Goal: Information Seeking & Learning: Compare options

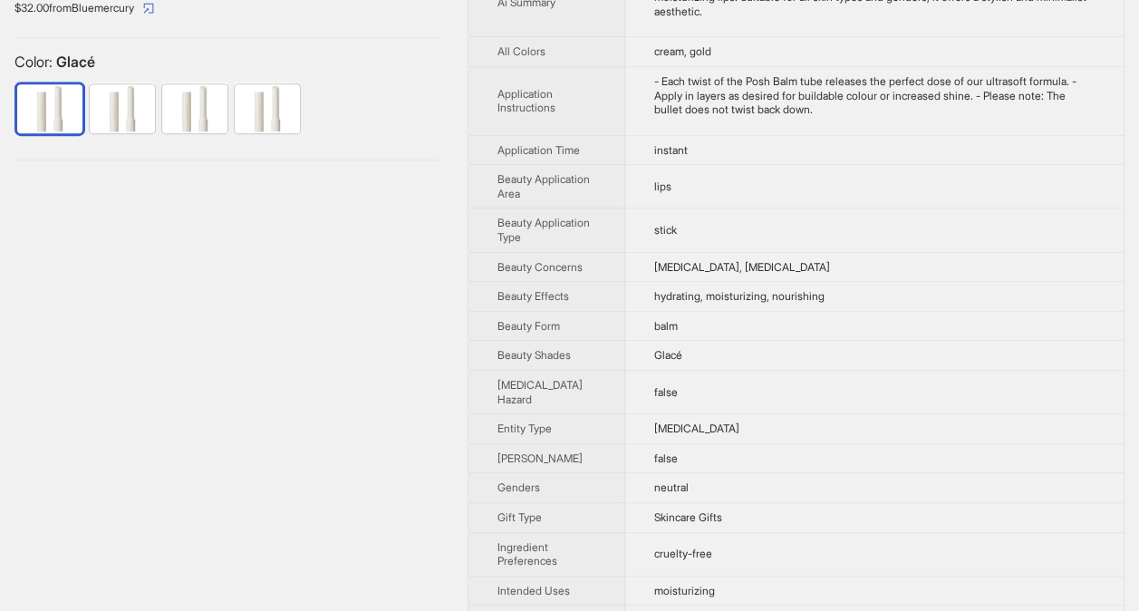
scroll to position [404, 0]
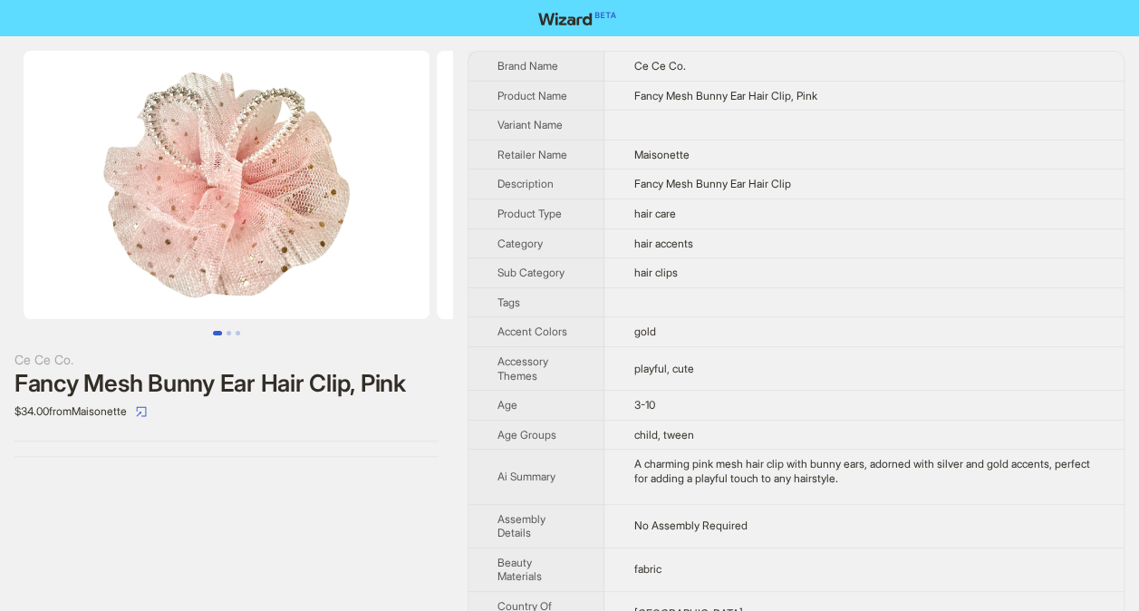
click at [444, 240] on img at bounding box center [640, 185] width 406 height 268
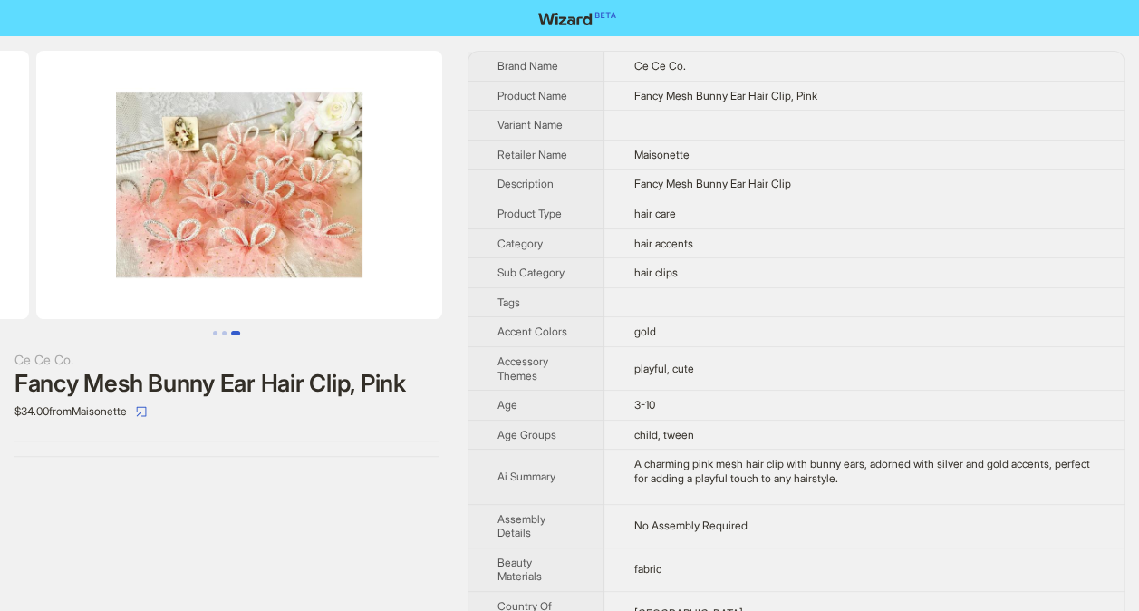
scroll to position [0, 827]
